Goal: Task Accomplishment & Management: Use online tool/utility

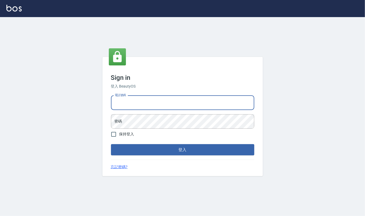
click at [137, 99] on input "電話號碼" at bounding box center [182, 103] width 143 height 14
type input "24212651"
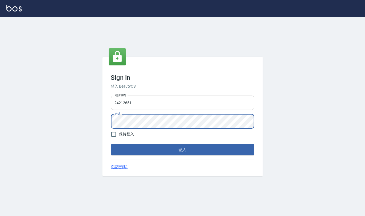
click at [111, 144] on button "登入" at bounding box center [182, 149] width 143 height 11
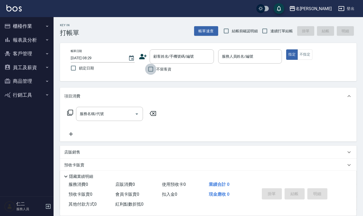
click at [149, 70] on input "不留客資" at bounding box center [150, 69] width 11 height 11
checkbox input "true"
click at [228, 29] on input "結帳前確認明細" at bounding box center [225, 30] width 11 height 11
checkbox input "true"
click at [264, 30] on input "連續打單結帳" at bounding box center [264, 30] width 11 height 11
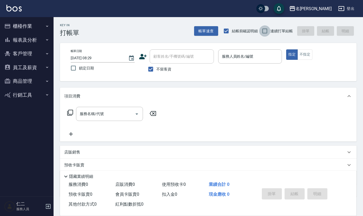
checkbox input "true"
click at [237, 55] on div "服務人員姓名/編號 服務人員姓名/編號" at bounding box center [250, 56] width 64 height 14
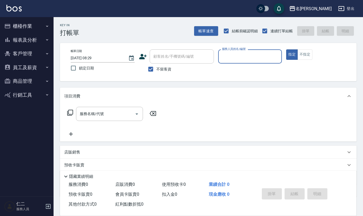
click at [237, 55] on input "服務人員姓名/編號" at bounding box center [249, 56] width 59 height 9
